Goal: Task Accomplishment & Management: Complete application form

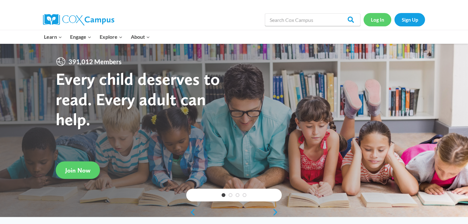
click at [376, 18] on link "Log In" at bounding box center [377, 19] width 28 height 13
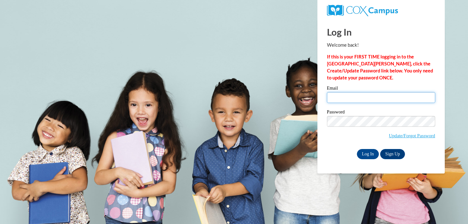
click at [338, 94] on input "Email" at bounding box center [381, 97] width 108 height 11
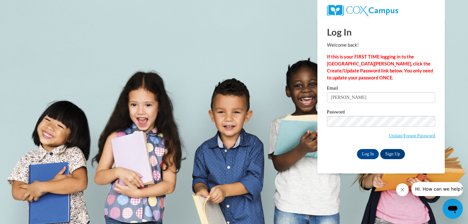
type input "schauffm@ripon.k12.wi.us"
click at [367, 152] on input "Log In" at bounding box center [368, 154] width 22 height 10
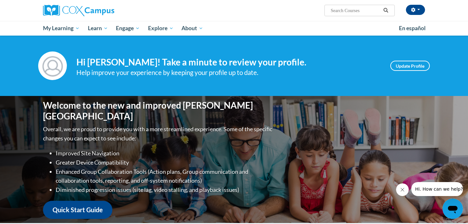
click at [359, 9] on input "Search..." at bounding box center [355, 11] width 51 height 8
type input "RTI"
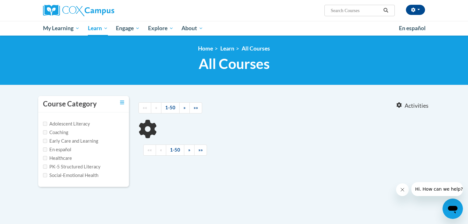
type input "RTI"
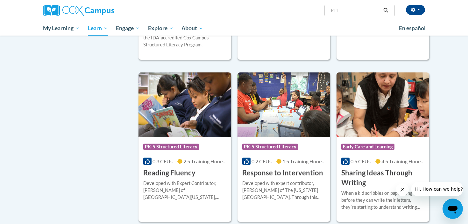
scroll to position [397, 0]
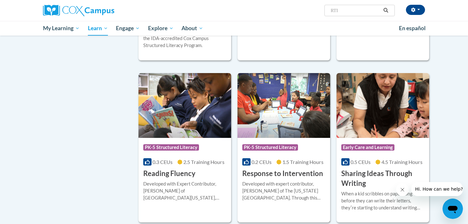
click at [265, 109] on img at bounding box center [283, 105] width 93 height 65
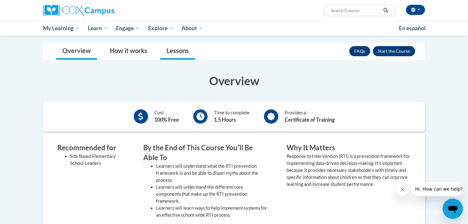
scroll to position [106, 0]
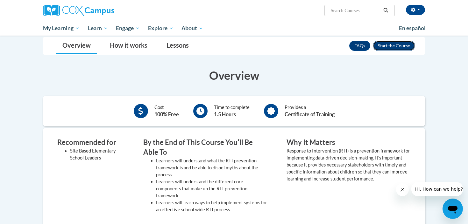
click at [386, 50] on button "Enroll" at bounding box center [393, 46] width 42 height 10
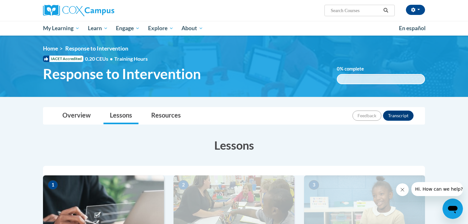
click at [347, 10] on input "Search..." at bounding box center [355, 11] width 51 height 8
type input "assessment"
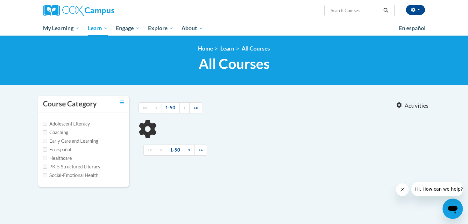
type input "assessment"
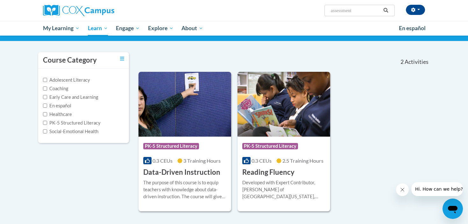
scroll to position [47, 0]
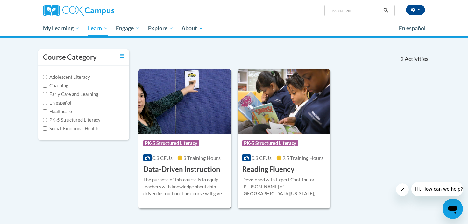
click at [179, 116] on img at bounding box center [184, 101] width 93 height 65
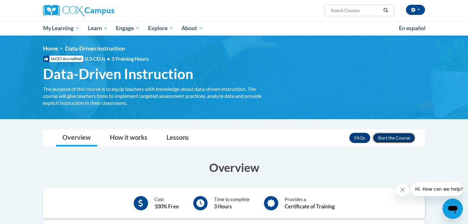
click at [386, 137] on button "Enroll" at bounding box center [393, 138] width 42 height 10
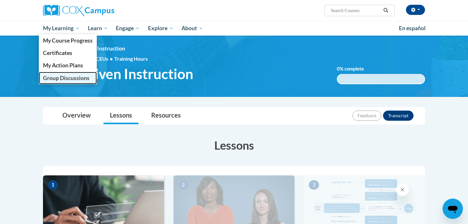
click at [70, 75] on span "Group Discussions" at bounding box center [66, 78] width 46 height 7
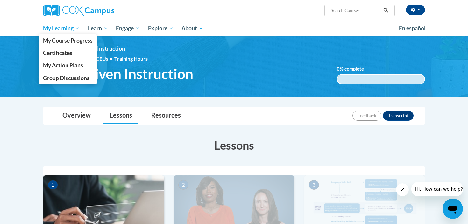
click at [66, 29] on span "My Learning" at bounding box center [61, 28] width 37 height 8
click at [74, 53] on link "Certificates" at bounding box center [68, 53] width 58 height 12
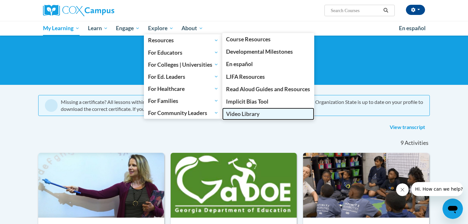
click at [264, 115] on link "Video Library" at bounding box center [268, 114] width 92 height 12
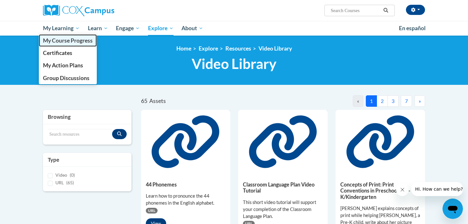
click at [67, 42] on span "My Course Progress" at bounding box center [68, 40] width 50 height 7
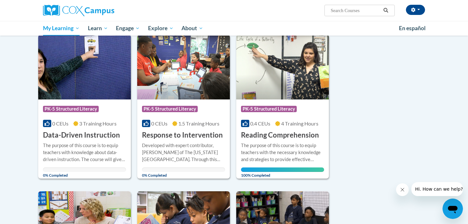
scroll to position [99, 0]
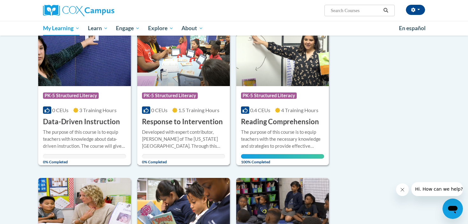
click at [177, 73] on img at bounding box center [183, 53] width 93 height 65
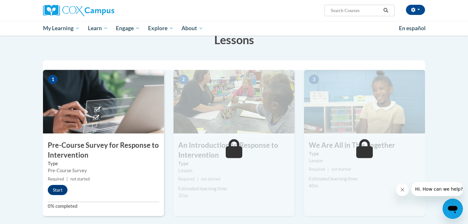
scroll to position [107, 0]
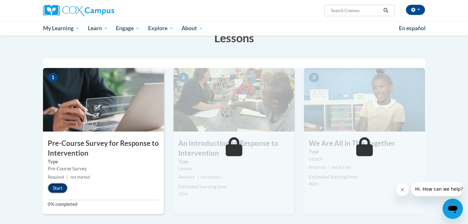
click at [57, 189] on button "Start" at bounding box center [58, 188] width 20 height 10
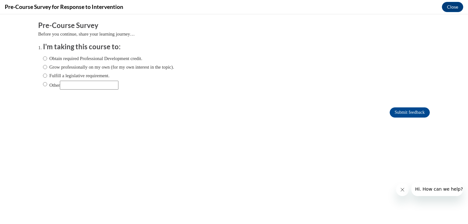
scroll to position [0, 0]
click at [53, 59] on label "Obtain required Professional Development credit." at bounding box center [92, 58] width 99 height 7
click at [47, 59] on input "Obtain required Professional Development credit." at bounding box center [45, 58] width 4 height 7
radio input "true"
click at [415, 115] on input "Submit feedback" at bounding box center [409, 112] width 40 height 10
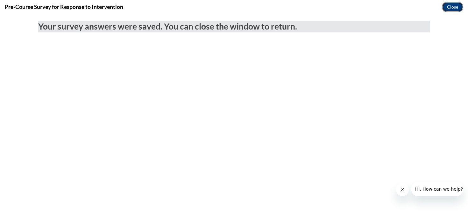
click at [450, 7] on button "Close" at bounding box center [451, 7] width 21 height 10
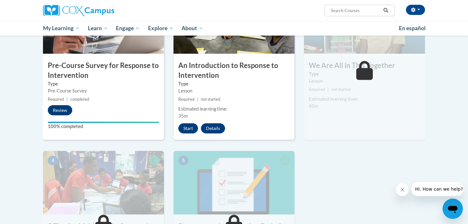
scroll to position [188, 0]
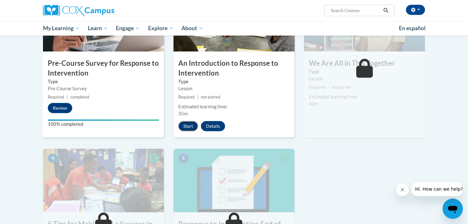
click at [190, 128] on button "Start" at bounding box center [188, 126] width 20 height 10
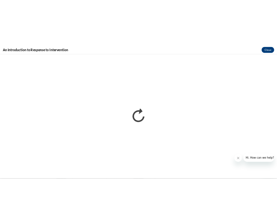
scroll to position [0, 0]
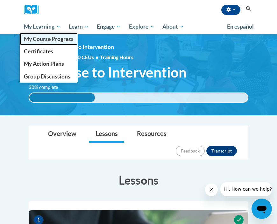
click at [50, 42] on link "My Course Progress" at bounding box center [49, 39] width 58 height 12
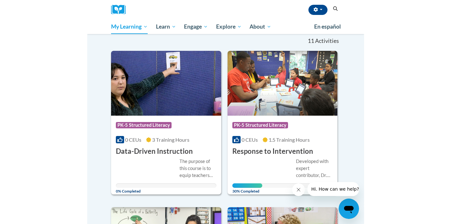
scroll to position [88, 0]
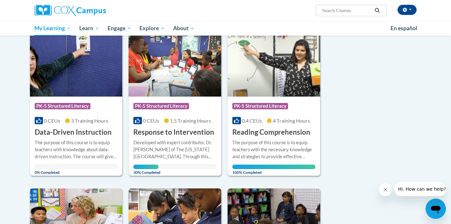
click at [276, 14] on input "Search..." at bounding box center [346, 11] width 51 height 8
type input "RTI and Assessments"
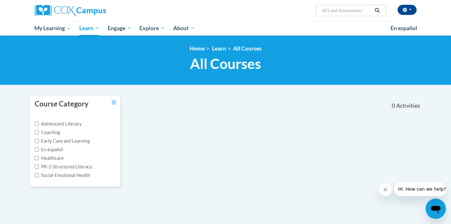
click at [342, 12] on input "RTI and Assessments" at bounding box center [346, 11] width 51 height 8
drag, startPoint x: 367, startPoint y: 11, endPoint x: 331, endPoint y: 12, distance: 35.3
click at [331, 12] on input "RTI and Assessments" at bounding box center [346, 11] width 51 height 8
type input "RTI"
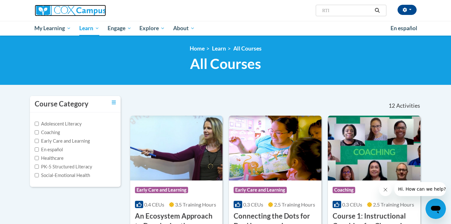
click at [82, 9] on img at bounding box center [70, 10] width 71 height 11
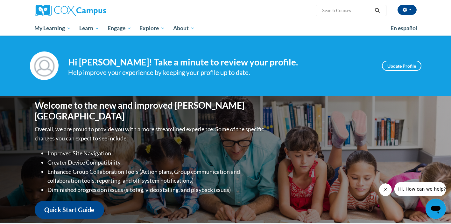
click at [328, 11] on input "Search..." at bounding box center [346, 11] width 51 height 8
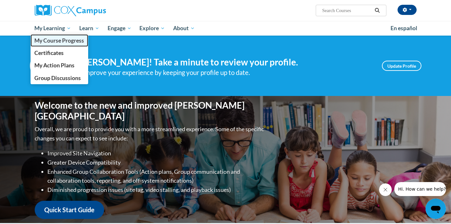
click at [62, 40] on span "My Course Progress" at bounding box center [59, 40] width 50 height 7
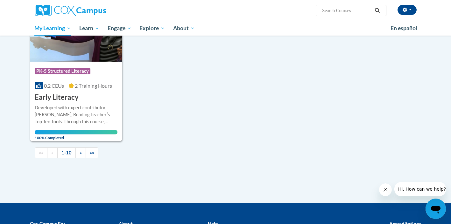
scroll to position [624, 0]
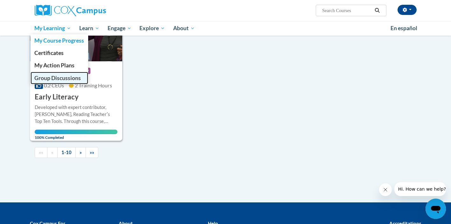
click at [62, 74] on link "Group Discussions" at bounding box center [60, 78] width 58 height 12
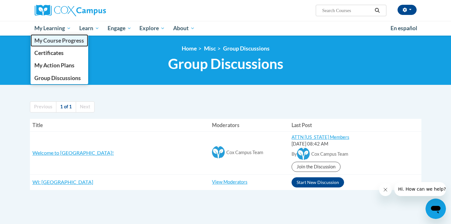
click at [57, 39] on span "My Course Progress" at bounding box center [59, 40] width 50 height 7
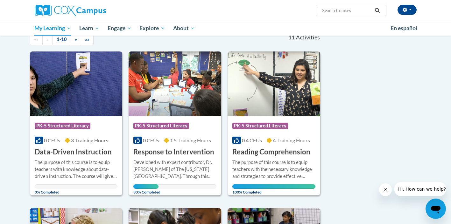
scroll to position [71, 0]
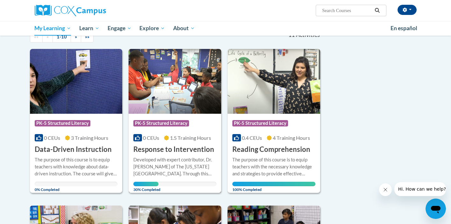
click at [186, 87] on img at bounding box center [174, 81] width 93 height 65
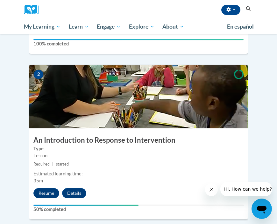
scroll to position [282, 0]
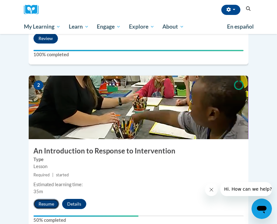
click at [40, 199] on button "Resume" at bounding box center [46, 204] width 26 height 10
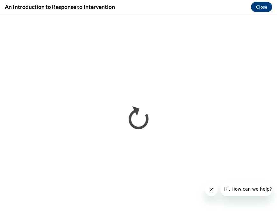
scroll to position [0, 0]
click at [210, 189] on icon "Close message from company" at bounding box center [211, 189] width 3 height 3
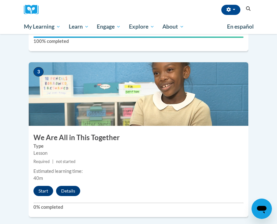
scroll to position [457, 0]
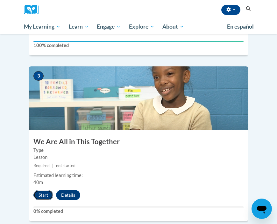
click at [38, 190] on button "Start" at bounding box center [43, 195] width 20 height 10
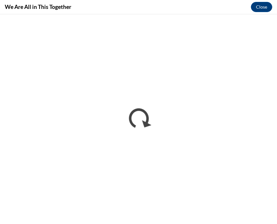
scroll to position [0, 0]
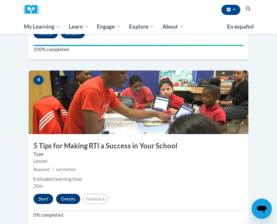
scroll to position [617, 0]
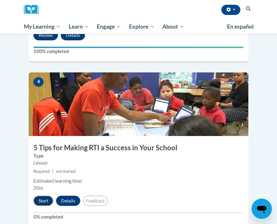
click at [44, 196] on button "Start" at bounding box center [43, 201] width 20 height 10
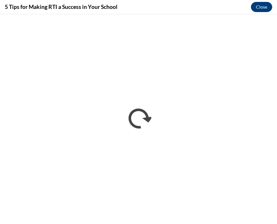
scroll to position [0, 0]
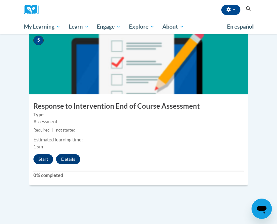
scroll to position [824, 0]
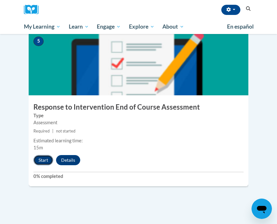
click at [46, 155] on button "Start" at bounding box center [43, 160] width 20 height 10
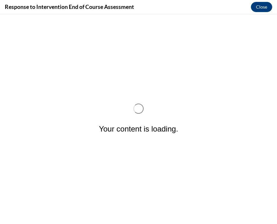
scroll to position [0, 0]
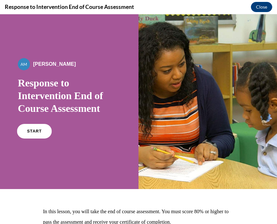
click at [39, 133] on link "START" at bounding box center [34, 131] width 35 height 15
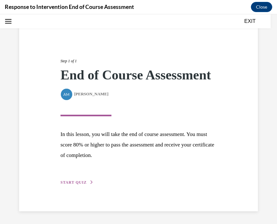
scroll to position [58, 0]
click at [84, 184] on span "START QUIZ" at bounding box center [73, 182] width 26 height 4
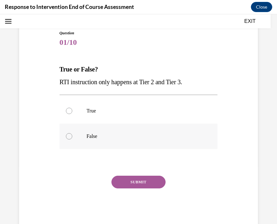
click at [88, 136] on p "False" at bounding box center [144, 136] width 115 height 6
click at [72, 136] on input "False" at bounding box center [69, 136] width 6 height 6
radio input "true"
click at [146, 187] on button "SUBMIT" at bounding box center [138, 182] width 54 height 13
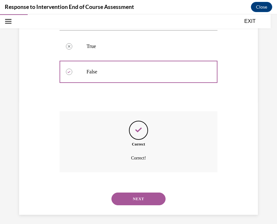
scroll to position [126, 0]
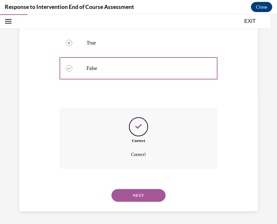
click at [143, 198] on button "NEXT" at bounding box center [138, 195] width 54 height 13
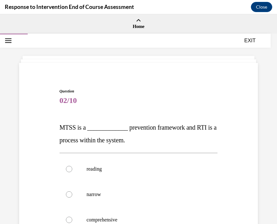
scroll to position [25, 0]
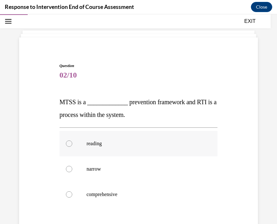
click at [77, 143] on label "reading" at bounding box center [138, 143] width 158 height 25
click at [72, 143] on input "reading" at bounding box center [69, 144] width 6 height 6
radio input "true"
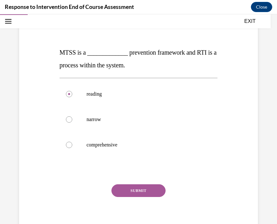
click at [128, 191] on button "SUBMIT" at bounding box center [138, 190] width 54 height 13
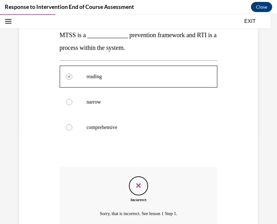
scroll to position [93, 0]
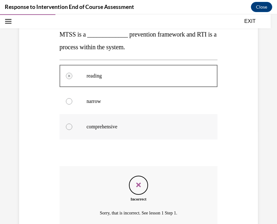
click at [123, 130] on label "comprehensive" at bounding box center [138, 126] width 158 height 25
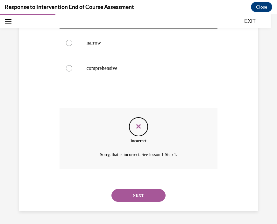
click at [144, 199] on button "NEXT" at bounding box center [138, 195] width 54 height 13
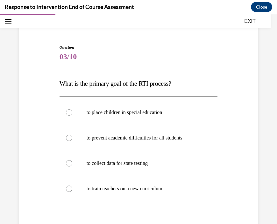
scroll to position [60, 0]
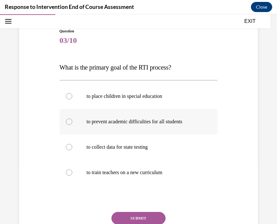
click at [70, 122] on div at bounding box center [69, 122] width 6 height 6
click at [70, 122] on input "to prevent academic difficulties for all students" at bounding box center [69, 122] width 6 height 6
radio input "true"
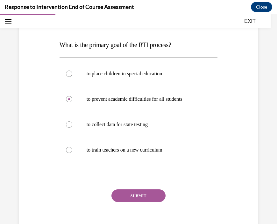
click at [132, 196] on button "SUBMIT" at bounding box center [138, 196] width 54 height 13
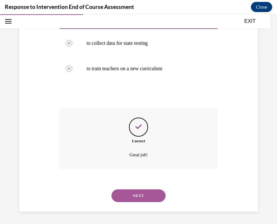
scroll to position [164, 0]
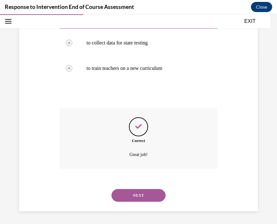
click at [138, 197] on button "NEXT" at bounding box center [138, 195] width 54 height 13
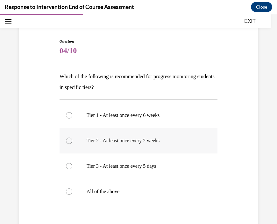
scroll to position [51, 0]
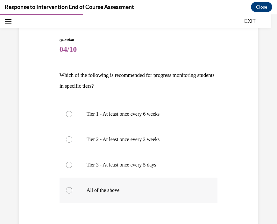
click at [93, 185] on label "All of the above" at bounding box center [138, 190] width 158 height 25
click at [72, 187] on input "All of the above" at bounding box center [69, 190] width 6 height 6
radio input "true"
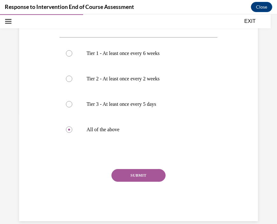
click at [132, 178] on button "SUBMIT" at bounding box center [138, 175] width 54 height 13
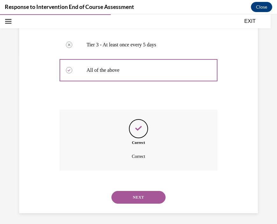
scroll to position [173, 0]
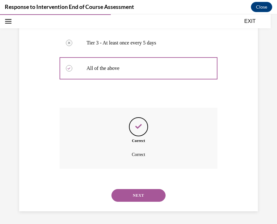
click at [142, 201] on button "NEXT" at bounding box center [138, 195] width 54 height 13
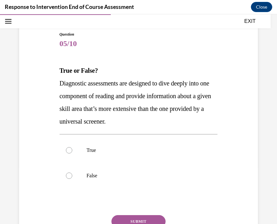
scroll to position [58, 0]
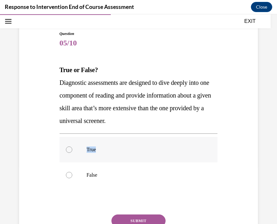
click at [84, 153] on label "True" at bounding box center [138, 149] width 158 height 25
click at [69, 154] on label "True" at bounding box center [138, 149] width 158 height 25
click at [69, 153] on input "True" at bounding box center [69, 150] width 6 height 6
radio input "true"
click at [127, 218] on button "SUBMIT" at bounding box center [138, 221] width 54 height 13
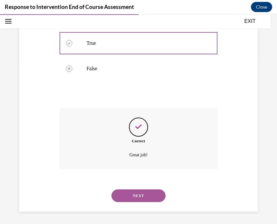
scroll to position [164, 0]
click at [142, 198] on button "NEXT" at bounding box center [138, 195] width 54 height 13
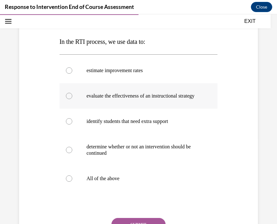
scroll to position [86, 0]
click at [113, 182] on p "All of the above" at bounding box center [144, 178] width 115 height 6
click at [72, 182] on input "All of the above" at bounding box center [69, 178] width 6 height 6
radio input "true"
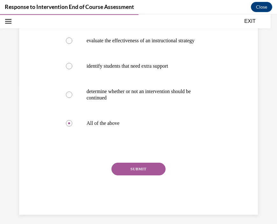
click at [127, 176] on button "SUBMIT" at bounding box center [138, 169] width 54 height 13
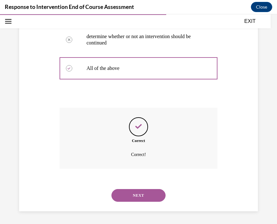
scroll to position [203, 0]
click at [139, 194] on button "NEXT" at bounding box center [138, 195] width 54 height 13
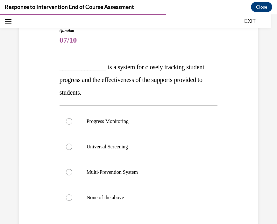
scroll to position [79, 0]
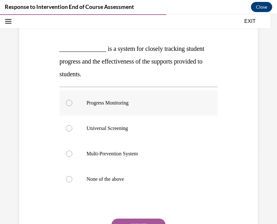
click at [126, 98] on label "Progress Monitoring" at bounding box center [138, 102] width 158 height 25
click at [72, 100] on input "Progress Monitoring" at bounding box center [69, 103] width 6 height 6
radio input "true"
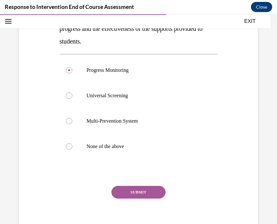
click at [136, 191] on button "SUBMIT" at bounding box center [138, 192] width 54 height 13
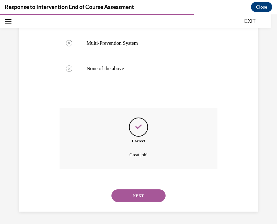
scroll to position [190, 0]
click at [139, 196] on button "NEXT" at bounding box center [138, 195] width 54 height 13
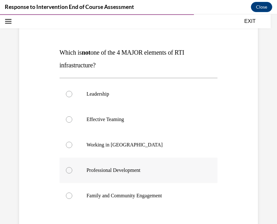
scroll to position [76, 0]
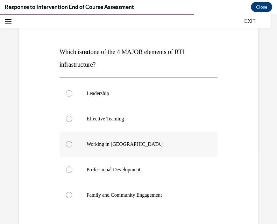
click at [67, 142] on div at bounding box center [69, 144] width 6 height 6
click at [67, 142] on input "Working in Silos" at bounding box center [69, 144] width 6 height 6
radio input "true"
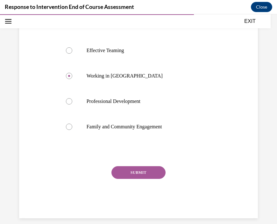
click at [149, 170] on button "SUBMIT" at bounding box center [138, 172] width 54 height 13
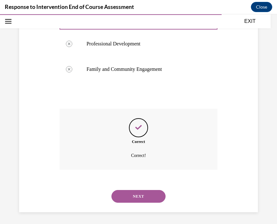
scroll to position [203, 0]
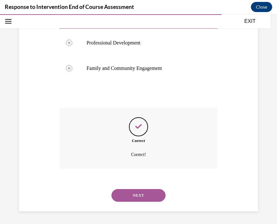
click at [149, 194] on button "NEXT" at bounding box center [138, 195] width 54 height 13
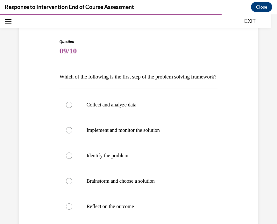
scroll to position [54, 0]
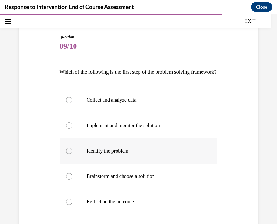
click at [68, 154] on div at bounding box center [69, 151] width 6 height 6
click at [68, 154] on input "Identify the problem" at bounding box center [69, 151] width 6 height 6
radio input "true"
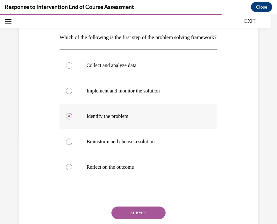
scroll to position [121, 0]
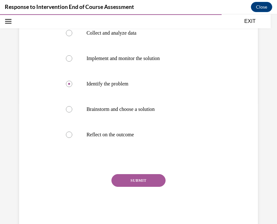
click at [125, 187] on button "SUBMIT" at bounding box center [138, 180] width 54 height 13
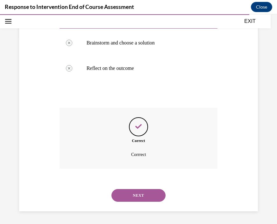
scroll to position [199, 0]
click at [135, 194] on button "NEXT" at bounding box center [138, 195] width 54 height 13
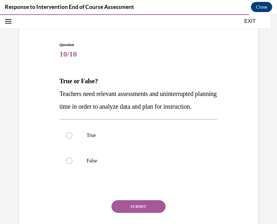
scroll to position [47, 0]
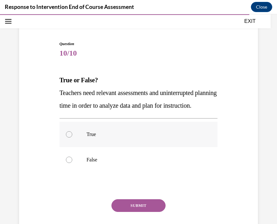
click at [96, 138] on p "True" at bounding box center [144, 134] width 115 height 6
click at [72, 138] on input "True" at bounding box center [69, 134] width 6 height 6
radio input "true"
click at [125, 212] on button "SUBMIT" at bounding box center [138, 205] width 54 height 13
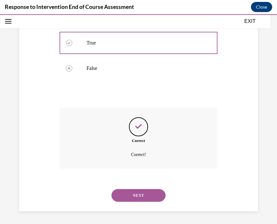
scroll to position [152, 0]
click at [138, 198] on button "NEXT" at bounding box center [138, 195] width 54 height 13
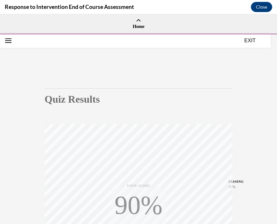
scroll to position [116, 0]
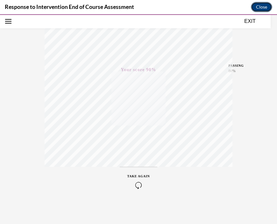
click at [262, 11] on button "Close" at bounding box center [261, 7] width 21 height 10
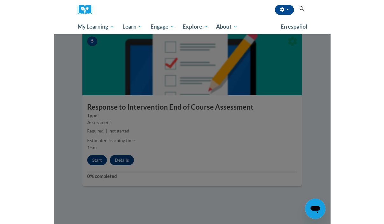
scroll to position [454, 0]
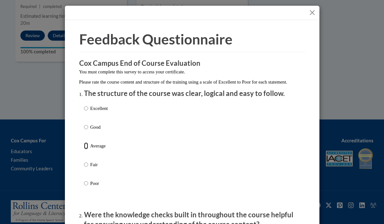
click at [87, 149] on input "Average" at bounding box center [86, 145] width 4 height 7
radio input "true"
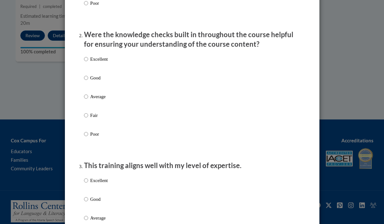
scroll to position [180, 0]
drag, startPoint x: 86, startPoint y: 104, endPoint x: 102, endPoint y: 177, distance: 74.2
click at [87, 111] on label "Average" at bounding box center [96, 102] width 24 height 17
click at [87, 101] on input "Average" at bounding box center [86, 97] width 4 height 7
radio input "true"
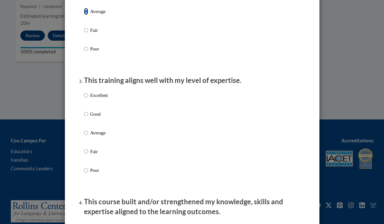
scroll to position [266, 0]
click at [85, 136] on input "Average" at bounding box center [86, 132] width 4 height 7
radio input "true"
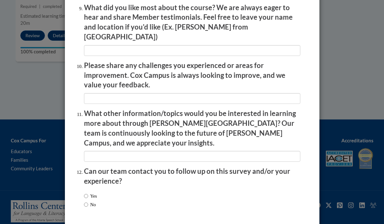
scroll to position [1099, 0]
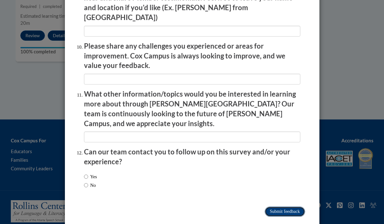
click at [276, 207] on input "Submit feedback" at bounding box center [285, 212] width 40 height 10
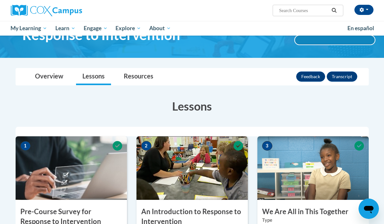
scroll to position [33, 0]
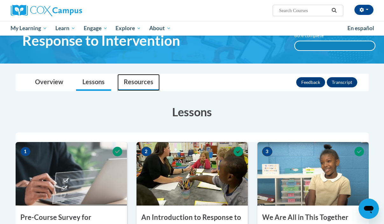
click at [132, 87] on link "Resources" at bounding box center [138, 82] width 42 height 17
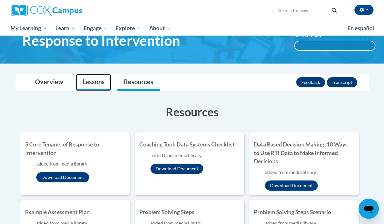
click at [98, 87] on link "Lessons" at bounding box center [93, 82] width 35 height 17
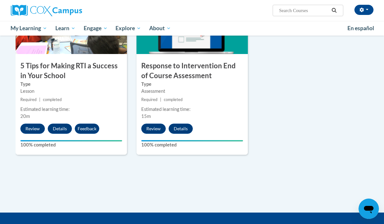
scroll to position [363, 0]
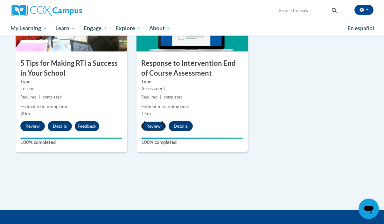
click at [157, 128] on button "Review" at bounding box center [153, 126] width 24 height 10
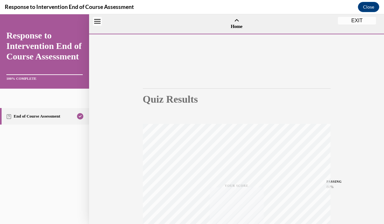
scroll to position [20, 0]
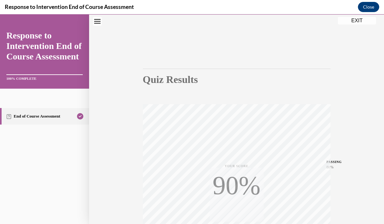
click at [276, 8] on button "Close" at bounding box center [368, 7] width 21 height 10
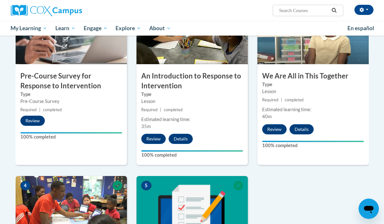
scroll to position [0, 0]
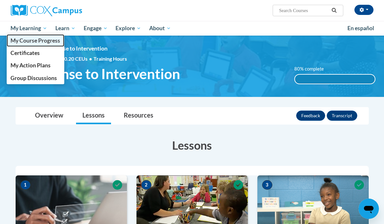
click at [33, 40] on span "My Course Progress" at bounding box center [35, 40] width 50 height 7
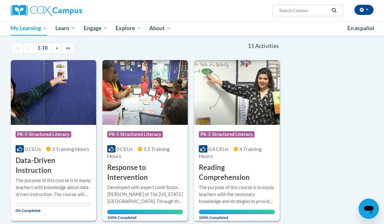
scroll to position [65, 0]
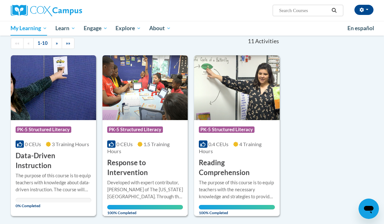
click at [158, 170] on h3 "Response to Intervention" at bounding box center [145, 168] width 76 height 20
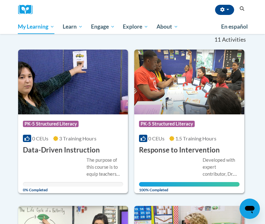
scroll to position [95, 0]
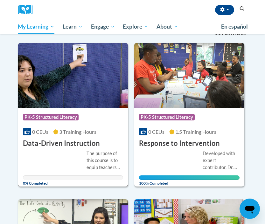
click at [74, 139] on h3 "Data-Driven Instruction" at bounding box center [61, 144] width 77 height 10
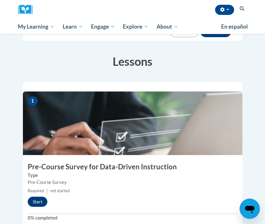
scroll to position [142, 0]
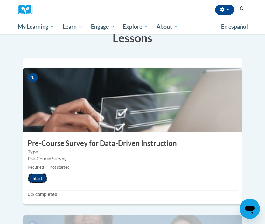
click at [28, 173] on button "Start" at bounding box center [38, 178] width 20 height 10
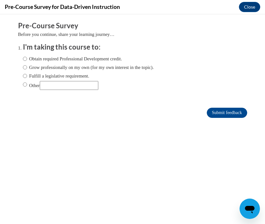
scroll to position [0, 0]
click at [72, 59] on label "Obtain required Professional Development credit." at bounding box center [72, 58] width 99 height 7
click at [27, 59] on input "Obtain required Professional Development credit." at bounding box center [25, 58] width 4 height 7
radio input "true"
click at [225, 114] on input "Submit feedback" at bounding box center [227, 113] width 40 height 10
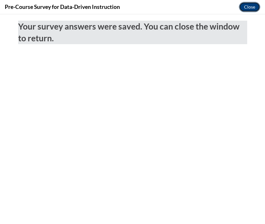
click at [247, 6] on button "Close" at bounding box center [249, 7] width 21 height 10
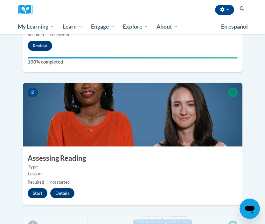
scroll to position [274, 0]
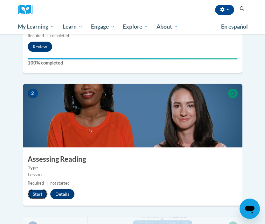
click at [33, 189] on button "Start" at bounding box center [38, 194] width 20 height 10
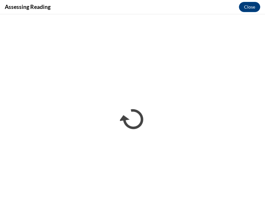
scroll to position [0, 0]
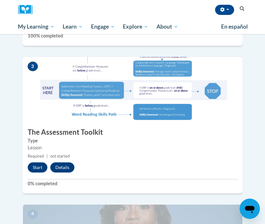
scroll to position [460, 0]
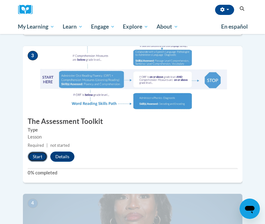
click at [35, 152] on button "Start" at bounding box center [38, 157] width 20 height 10
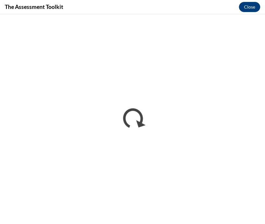
scroll to position [0, 0]
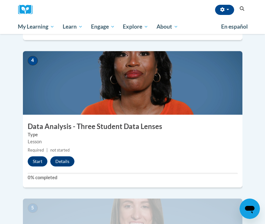
scroll to position [603, 0]
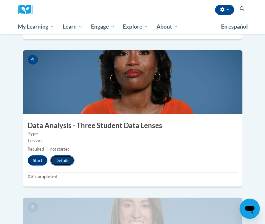
click at [66, 156] on button "Details" at bounding box center [62, 161] width 24 height 10
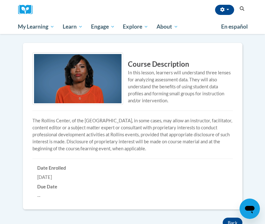
scroll to position [221, 0]
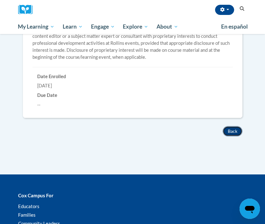
click at [233, 133] on button "Back" at bounding box center [233, 131] width 20 height 10
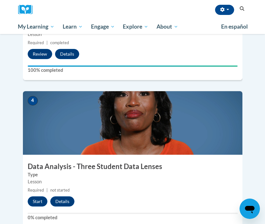
scroll to position [561, 0]
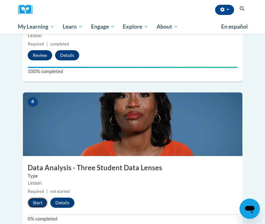
click at [41, 198] on button "Start" at bounding box center [38, 203] width 20 height 10
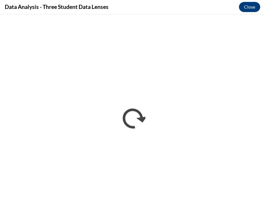
scroll to position [0, 0]
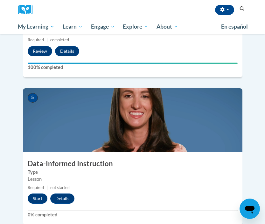
scroll to position [714, 0]
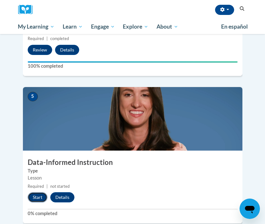
click at [38, 192] on button "Start" at bounding box center [38, 197] width 20 height 10
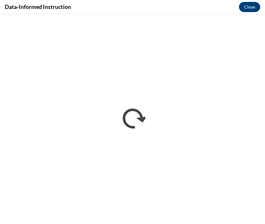
scroll to position [0, 0]
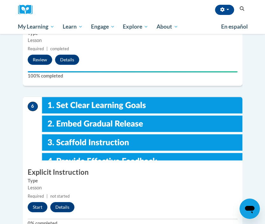
scroll to position [927, 0]
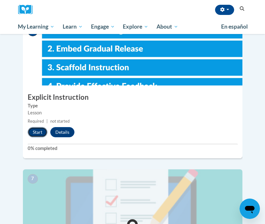
click at [38, 127] on button "Start" at bounding box center [38, 132] width 20 height 10
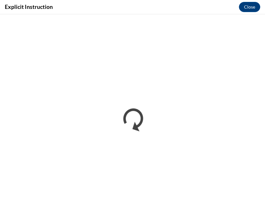
scroll to position [0, 0]
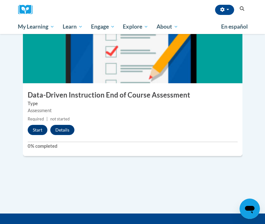
scroll to position [1076, 0]
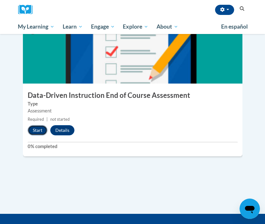
click at [38, 125] on button "Start" at bounding box center [38, 130] width 20 height 10
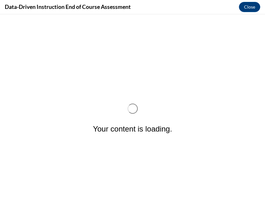
scroll to position [0, 0]
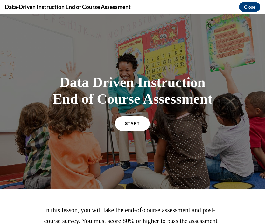
click at [133, 126] on link "START" at bounding box center [132, 123] width 35 height 15
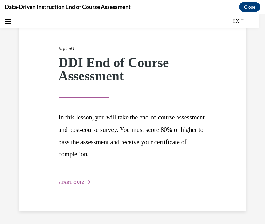
scroll to position [56, 0]
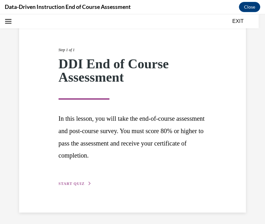
click at [95, 180] on div "Step 1 of 1 DDI End of Course Assessment In this lesson, you will take the end-…" at bounding box center [132, 109] width 157 height 155
click at [71, 186] on span "START QUIZ" at bounding box center [72, 184] width 26 height 4
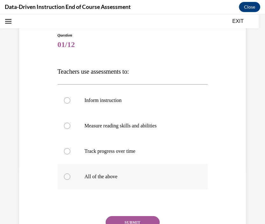
click at [83, 183] on label "All of the above" at bounding box center [133, 176] width 150 height 25
click at [70, 180] on input "All of the above" at bounding box center [67, 177] width 6 height 6
radio input "true"
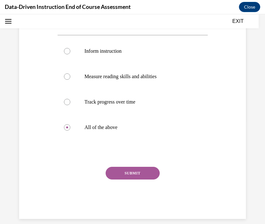
click at [132, 173] on button "SUBMIT" at bounding box center [133, 173] width 54 height 13
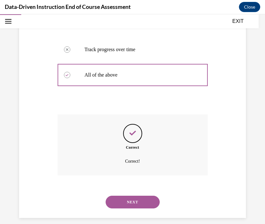
scroll to position [164, 0]
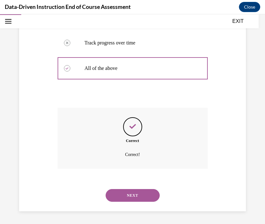
click at [139, 197] on button "NEXT" at bounding box center [133, 195] width 54 height 13
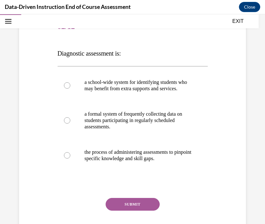
scroll to position [75, 0]
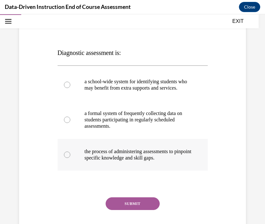
click at [87, 161] on p "the process of administering assessments to pinpoint specific knowledge and ski…" at bounding box center [138, 155] width 107 height 13
click at [70, 158] on input "the process of administering assessments to pinpoint specific knowledge and ski…" at bounding box center [67, 155] width 6 height 6
radio input "true"
click at [129, 207] on button "SUBMIT" at bounding box center [133, 204] width 54 height 13
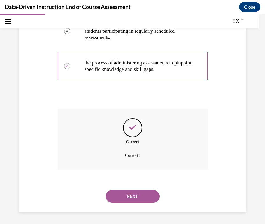
scroll to position [171, 0]
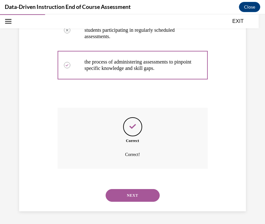
click at [139, 195] on button "NEXT" at bounding box center [133, 195] width 54 height 13
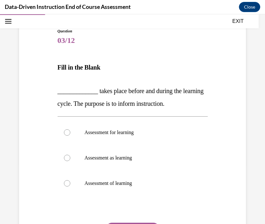
scroll to position [71, 0]
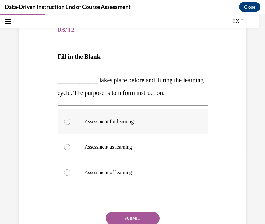
click at [134, 124] on p "Assessment for learning" at bounding box center [138, 122] width 107 height 6
click at [70, 124] on input "Assessment for learning" at bounding box center [67, 122] width 6 height 6
radio input "true"
click at [127, 218] on button "SUBMIT" at bounding box center [133, 218] width 54 height 13
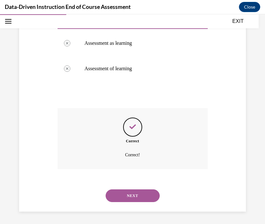
scroll to position [175, 0]
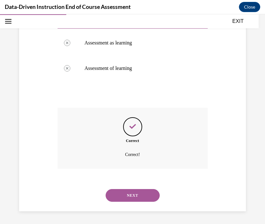
click at [133, 192] on button "NEXT" at bounding box center [133, 195] width 54 height 13
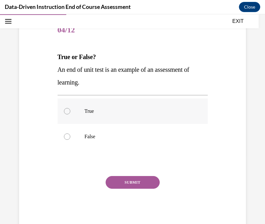
click at [93, 113] on p "True" at bounding box center [138, 111] width 107 height 6
click at [70, 113] on input "True" at bounding box center [67, 111] width 6 height 6
radio input "true"
click at [93, 113] on p "True" at bounding box center [138, 111] width 107 height 6
click at [70, 113] on input "True" at bounding box center [67, 111] width 6 height 6
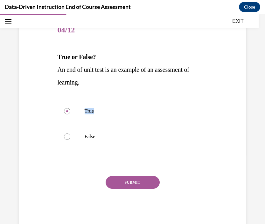
click at [128, 183] on button "SUBMIT" at bounding box center [133, 182] width 54 height 13
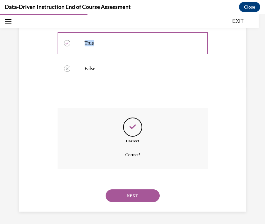
scroll to position [139, 0]
click at [138, 193] on button "NEXT" at bounding box center [133, 195] width 54 height 13
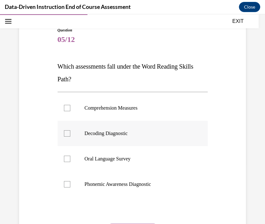
scroll to position [63, 0]
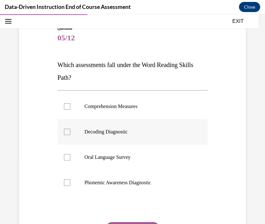
click at [68, 132] on div at bounding box center [67, 132] width 6 height 6
click at [68, 132] on input "Decoding Diagnostic" at bounding box center [67, 132] width 6 height 6
checkbox input "true"
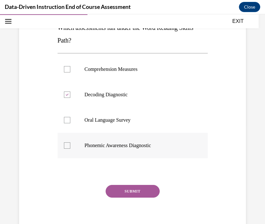
scroll to position [89, 0]
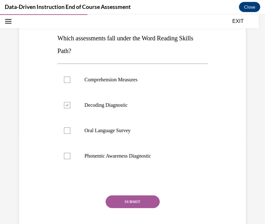
click at [122, 201] on button "SUBMIT" at bounding box center [133, 202] width 54 height 13
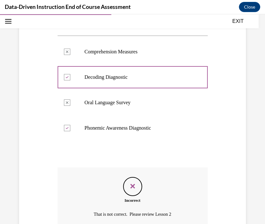
scroll to position [177, 0]
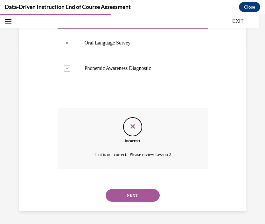
click at [126, 195] on button "NEXT" at bounding box center [133, 195] width 54 height 13
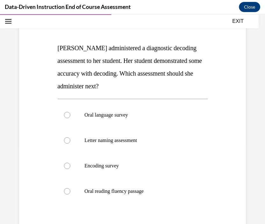
scroll to position [82, 0]
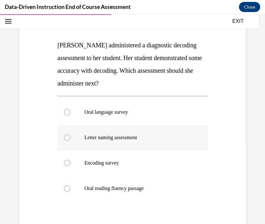
click at [66, 137] on div at bounding box center [67, 138] width 6 height 6
click at [66, 137] on input "Letter naming assessment" at bounding box center [67, 138] width 6 height 6
radio input "true"
click at [69, 163] on div at bounding box center [67, 163] width 6 height 6
click at [69, 163] on input "Encoding survey" at bounding box center [67, 163] width 6 height 6
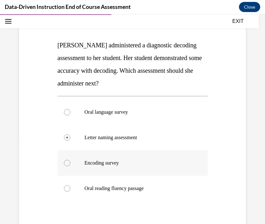
radio input "true"
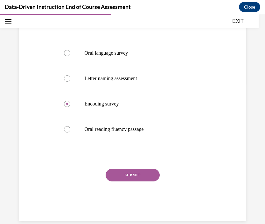
click at [128, 172] on button "SUBMIT" at bounding box center [133, 175] width 54 height 13
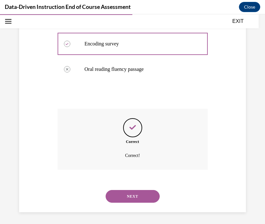
scroll to position [203, 0]
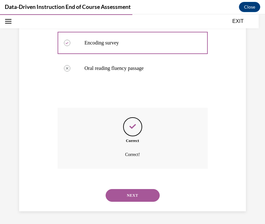
click at [134, 198] on button "NEXT" at bounding box center [133, 195] width 54 height 13
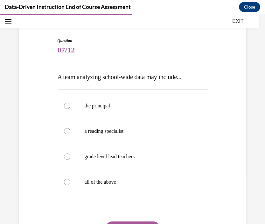
scroll to position [53, 0]
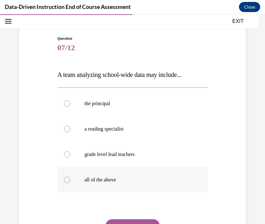
click at [65, 179] on div at bounding box center [67, 180] width 6 height 6
click at [65, 179] on input "all of the above" at bounding box center [67, 180] width 6 height 6
radio input "true"
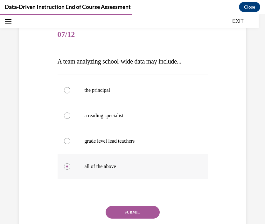
scroll to position [72, 0]
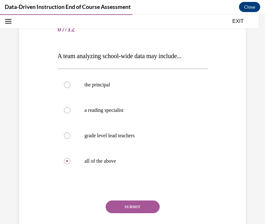
click at [140, 206] on button "SUBMIT" at bounding box center [133, 207] width 54 height 13
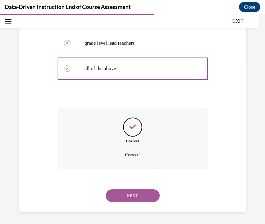
scroll to position [164, 0]
click at [133, 191] on button "NEXT" at bounding box center [133, 195] width 54 height 13
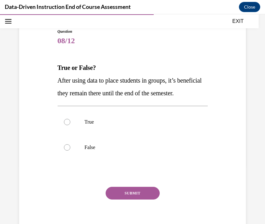
scroll to position [65, 0]
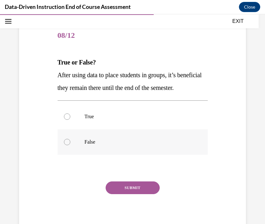
click at [89, 145] on p "False" at bounding box center [138, 142] width 107 height 6
click at [70, 145] on input "False" at bounding box center [67, 142] width 6 height 6
radio input "true"
click at [118, 194] on button "SUBMIT" at bounding box center [133, 188] width 54 height 13
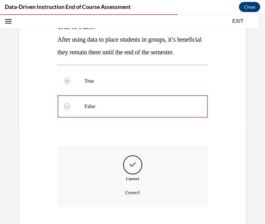
scroll to position [152, 0]
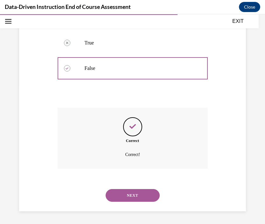
click at [119, 193] on button "NEXT" at bounding box center [133, 195] width 54 height 13
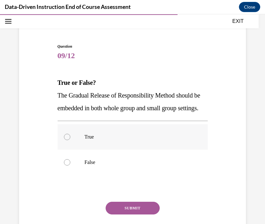
scroll to position [46, 0]
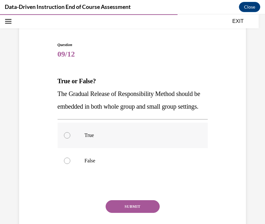
click at [87, 139] on p "True" at bounding box center [138, 135] width 107 height 6
click at [70, 139] on input "True" at bounding box center [67, 135] width 6 height 6
radio input "true"
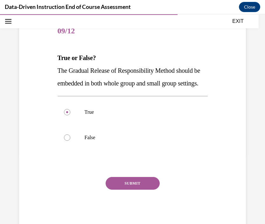
click at [121, 190] on button "SUBMIT" at bounding box center [133, 183] width 54 height 13
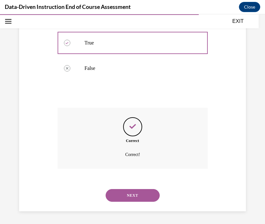
scroll to position [152, 0]
click at [128, 195] on button "NEXT" at bounding box center [133, 195] width 54 height 13
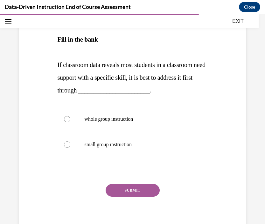
scroll to position [101, 0]
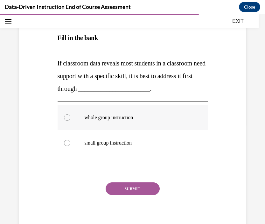
click at [94, 117] on p "whole group instruction" at bounding box center [138, 117] width 107 height 6
click at [70, 117] on input "whole group instruction" at bounding box center [67, 117] width 6 height 6
radio input "true"
click at [113, 188] on button "SUBMIT" at bounding box center [133, 189] width 54 height 13
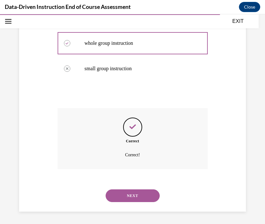
scroll to position [175, 0]
click at [130, 195] on button "NEXT" at bounding box center [133, 195] width 54 height 13
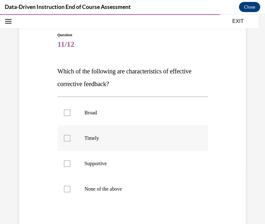
scroll to position [59, 0]
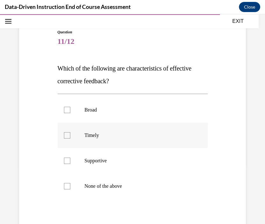
click at [64, 135] on div at bounding box center [67, 135] width 6 height 6
click at [64, 135] on input "Timely" at bounding box center [67, 135] width 6 height 6
checkbox input "true"
click at [64, 158] on div at bounding box center [67, 161] width 6 height 6
click at [64, 158] on input "Supportive" at bounding box center [67, 161] width 6 height 6
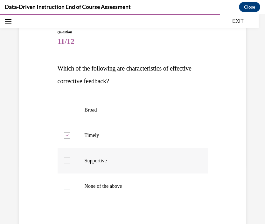
checkbox input "true"
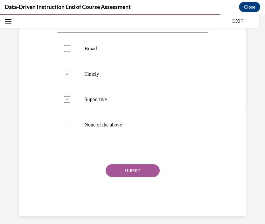
click at [132, 171] on button "SUBMIT" at bounding box center [133, 170] width 54 height 13
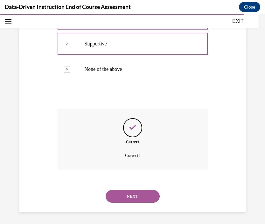
scroll to position [177, 0]
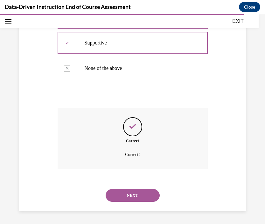
click at [124, 194] on button "NEXT" at bounding box center [133, 195] width 54 height 13
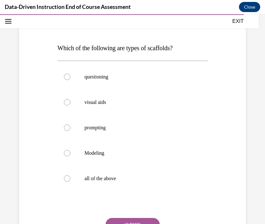
scroll to position [80, 0]
click at [72, 178] on label "all of the above" at bounding box center [133, 178] width 150 height 25
click at [70, 178] on input "all of the above" at bounding box center [67, 178] width 6 height 6
radio input "true"
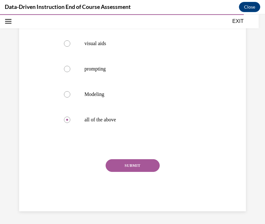
click at [125, 159] on div "Question 12/12 Which of the following are types of scaffolds? questioning visua…" at bounding box center [133, 80] width 150 height 261
click at [125, 167] on button "SUBMIT" at bounding box center [133, 165] width 54 height 13
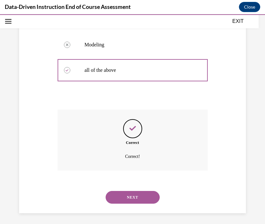
scroll to position [190, 0]
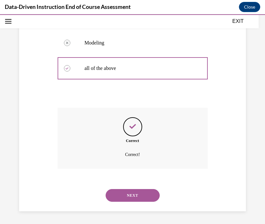
click at [129, 193] on button "NEXT" at bounding box center [133, 195] width 54 height 13
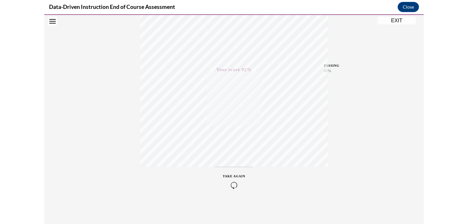
scroll to position [575, 0]
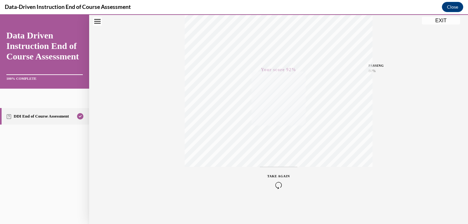
click at [265, 20] on button "EXIT" at bounding box center [440, 21] width 38 height 8
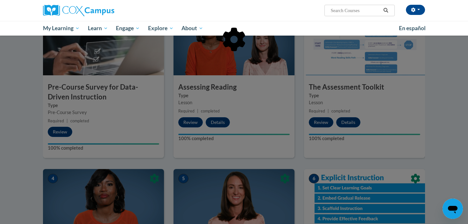
scroll to position [0, 0]
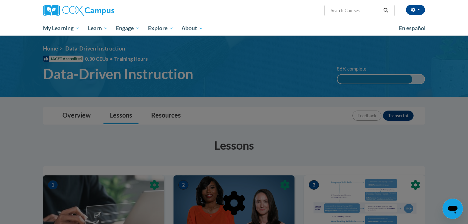
click at [265, 129] on div at bounding box center [234, 112] width 468 height 224
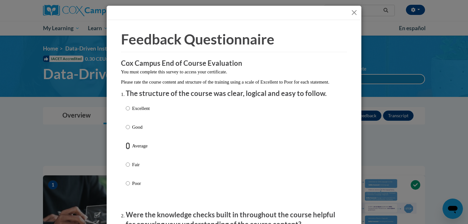
click at [127, 149] on input "Average" at bounding box center [128, 145] width 4 height 7
radio input "true"
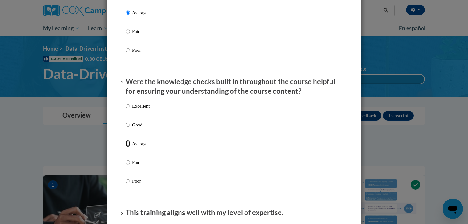
click at [127, 147] on input "Average" at bounding box center [128, 143] width 4 height 7
radio input "true"
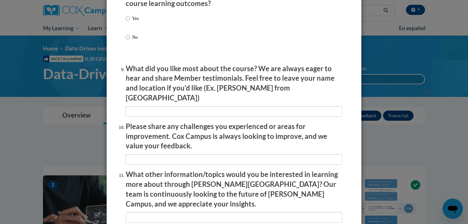
scroll to position [1099, 0]
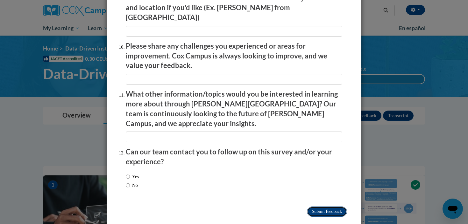
click at [265, 207] on input "Submit feedback" at bounding box center [327, 212] width 40 height 10
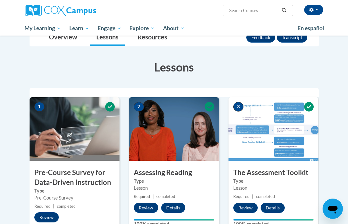
scroll to position [0, 0]
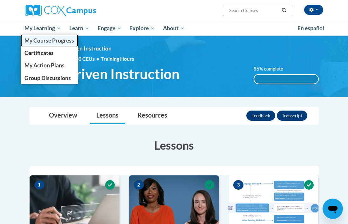
click at [50, 42] on span "My Course Progress" at bounding box center [49, 40] width 50 height 7
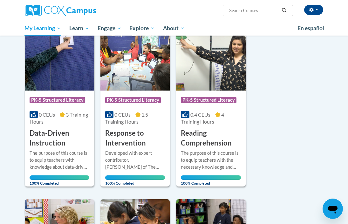
scroll to position [97, 0]
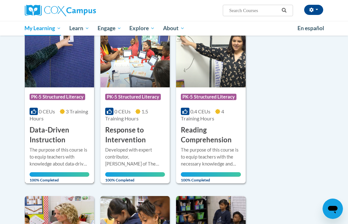
click at [68, 127] on h3 "Data-Driven Instruction" at bounding box center [60, 135] width 60 height 20
